Goal: Transaction & Acquisition: Book appointment/travel/reservation

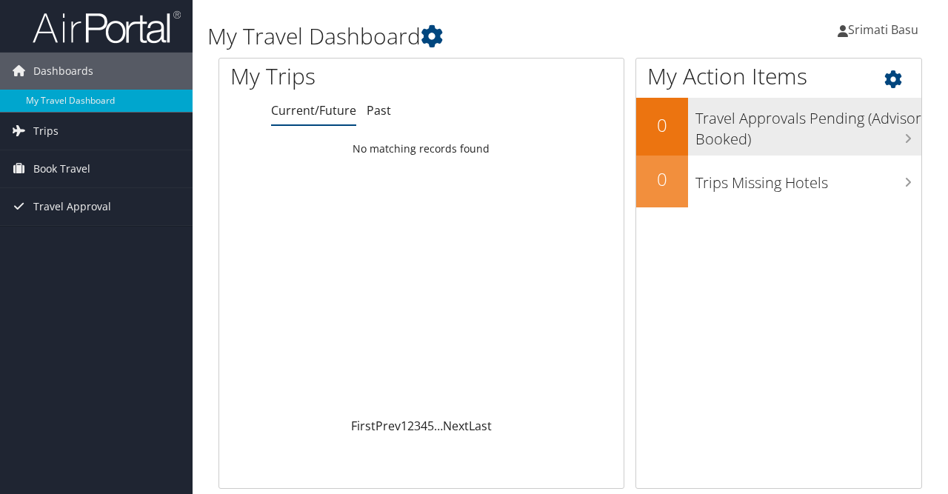
click at [821, 126] on h3 "Travel Approvals Pending (Advisor Booked)" at bounding box center [808, 125] width 226 height 49
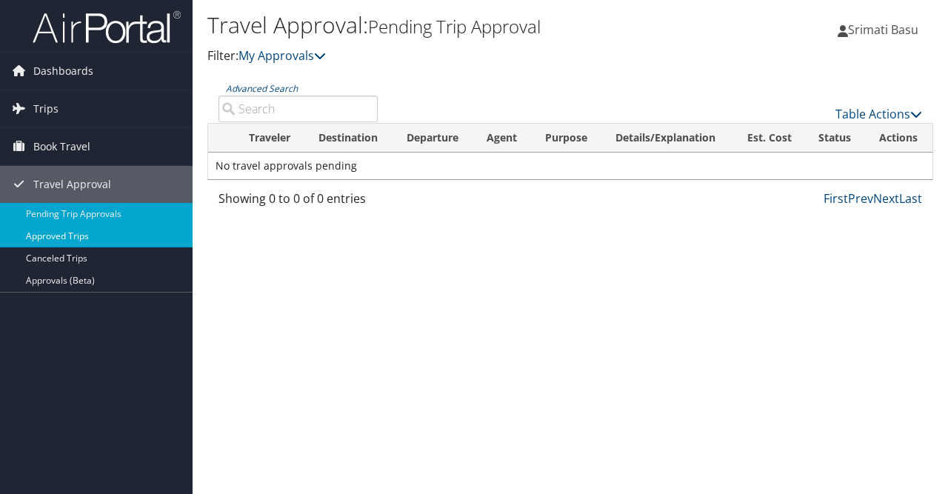
click at [89, 230] on link "Approved Trips" at bounding box center [96, 236] width 192 height 22
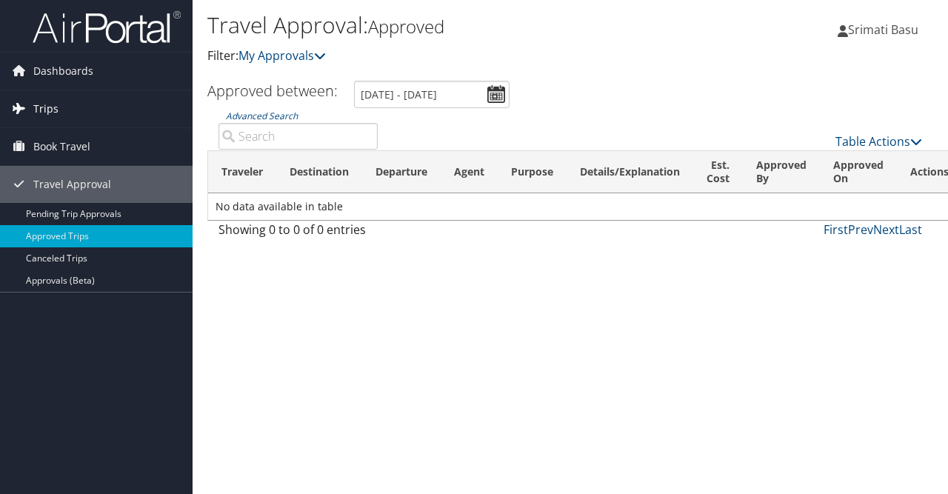
click at [60, 109] on link "Trips" at bounding box center [96, 108] width 192 height 37
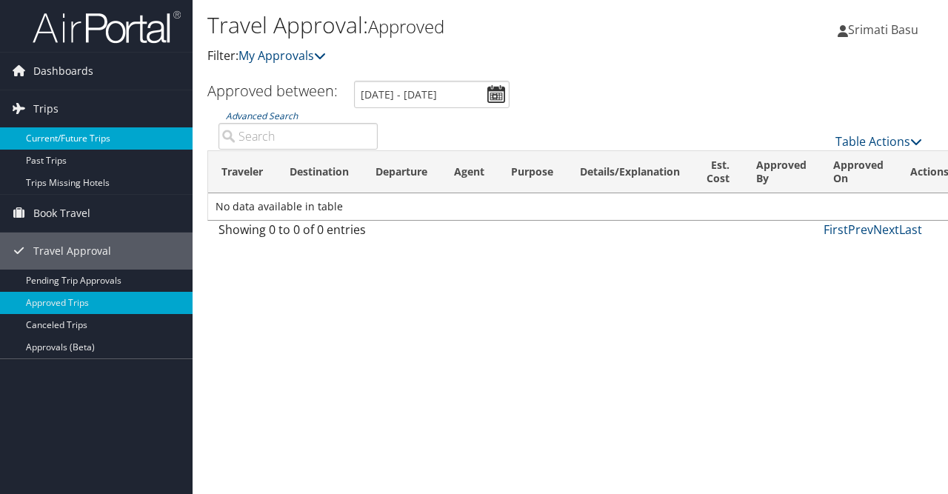
click at [84, 134] on link "Current/Future Trips" at bounding box center [96, 138] width 192 height 22
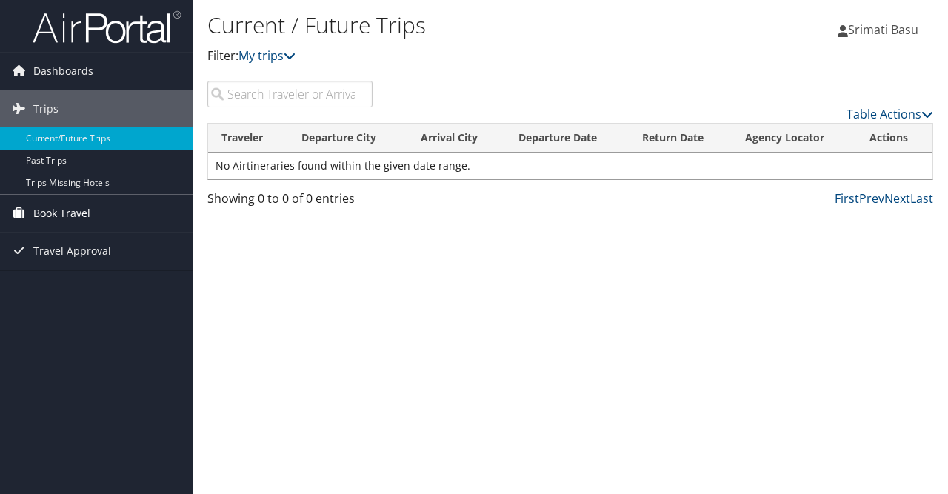
click at [81, 212] on span "Book Travel" at bounding box center [61, 213] width 57 height 37
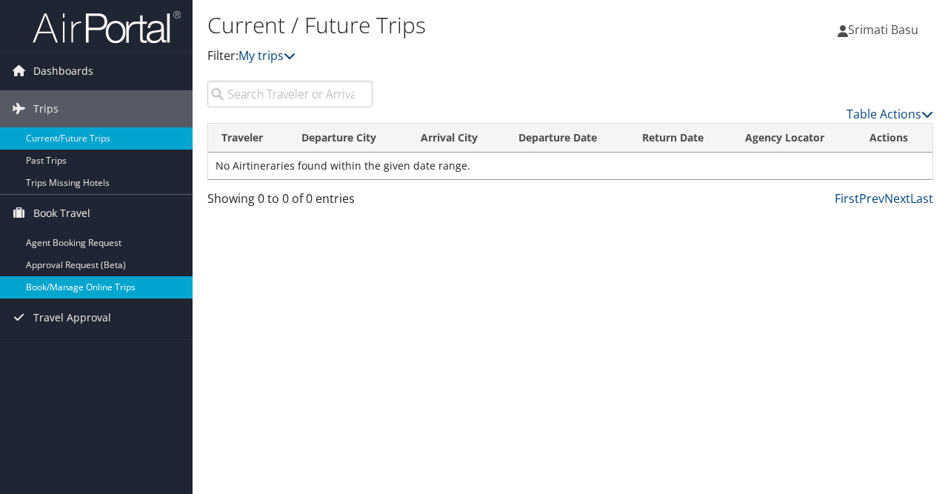
click at [82, 287] on link "Book/Manage Online Trips" at bounding box center [96, 287] width 192 height 22
click at [104, 289] on link "Book/Manage Online Trips" at bounding box center [96, 287] width 192 height 22
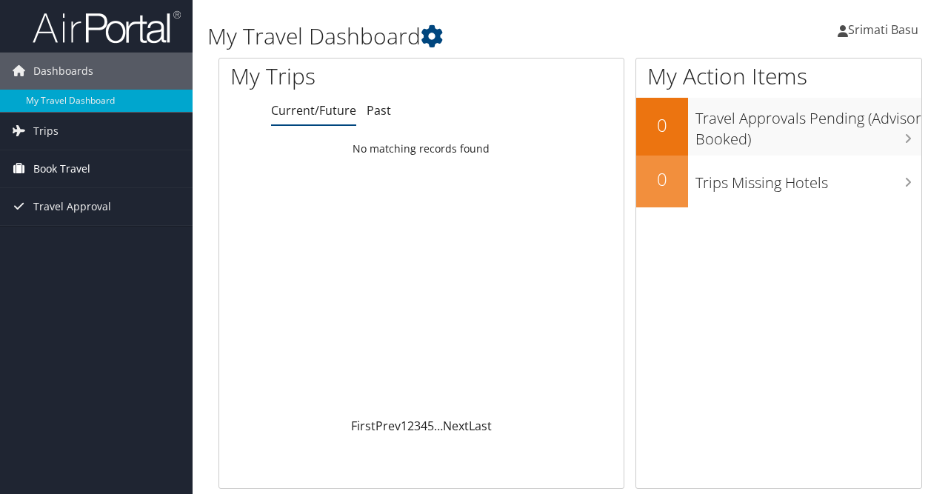
click at [100, 173] on link "Book Travel" at bounding box center [96, 168] width 192 height 37
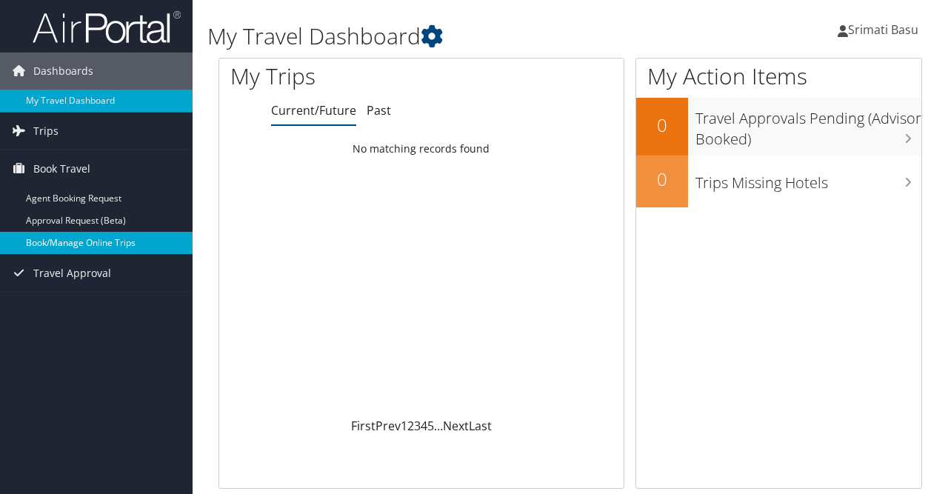
click at [101, 241] on link "Book/Manage Online Trips" at bounding box center [96, 243] width 192 height 22
